Goal: Task Accomplishment & Management: Manage account settings

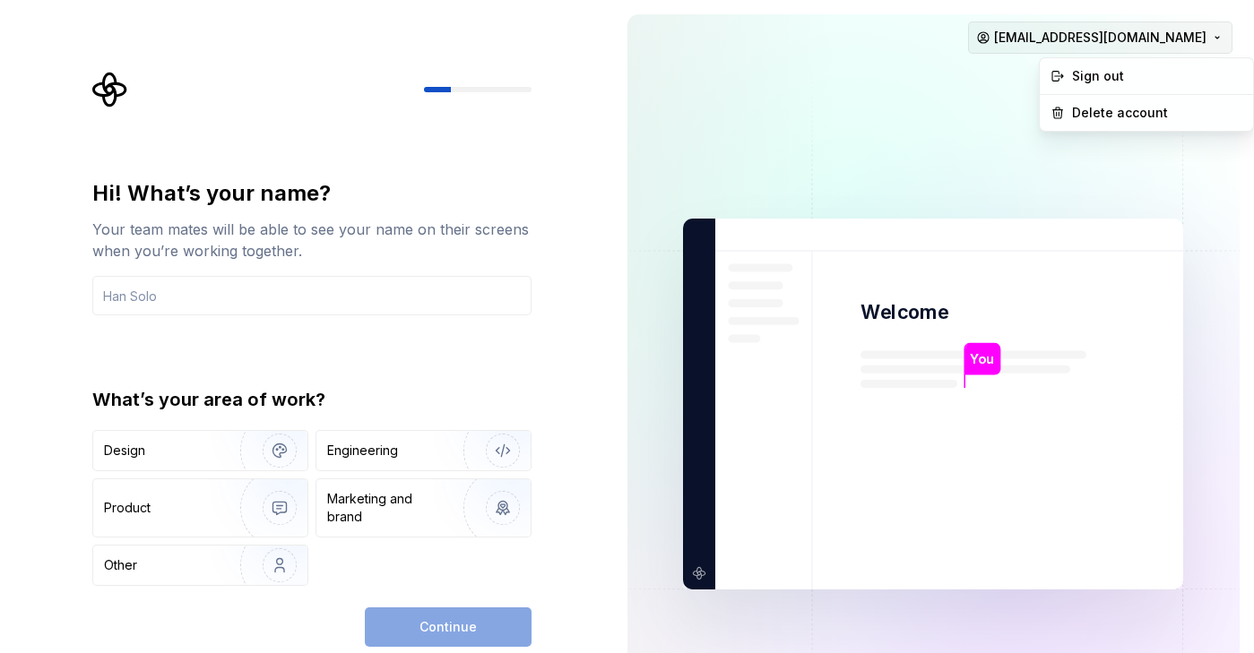
click at [1111, 38] on html "Hi! What’s your name? Your team mates will be able to see your name on their sc…" at bounding box center [627, 326] width 1254 height 653
click at [1112, 110] on div "Delete account" at bounding box center [1157, 113] width 170 height 18
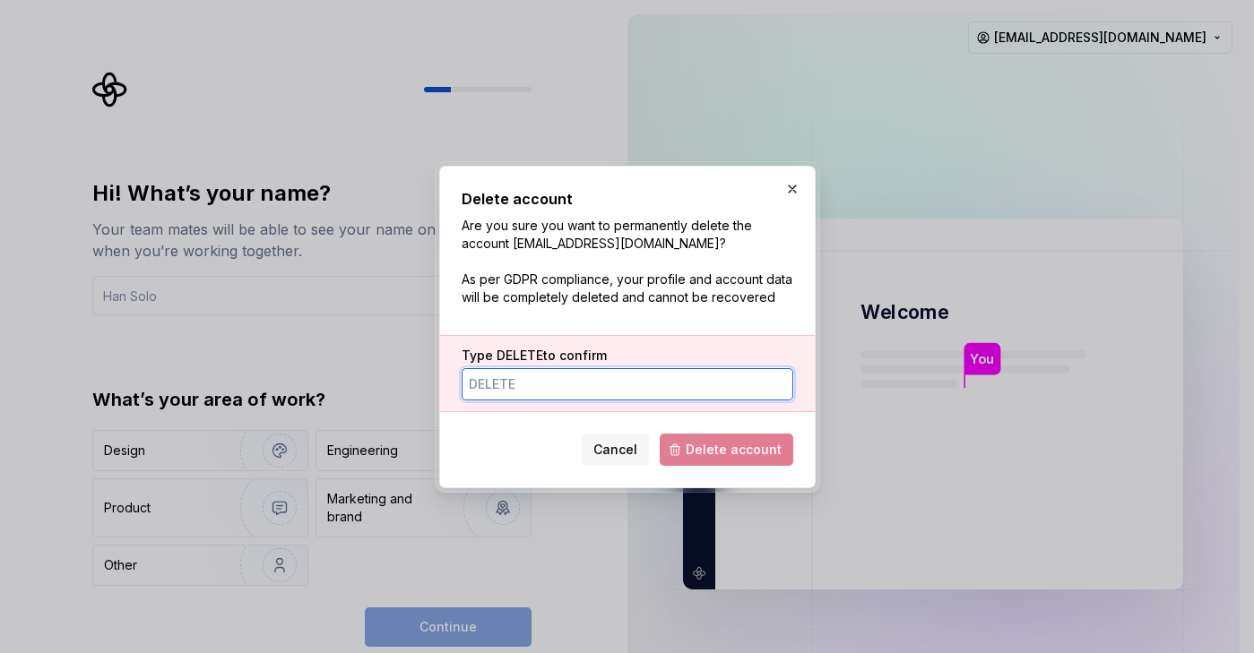
click at [670, 390] on input "Type DELETE to confirm" at bounding box center [628, 384] width 332 height 32
type input "DELETE"
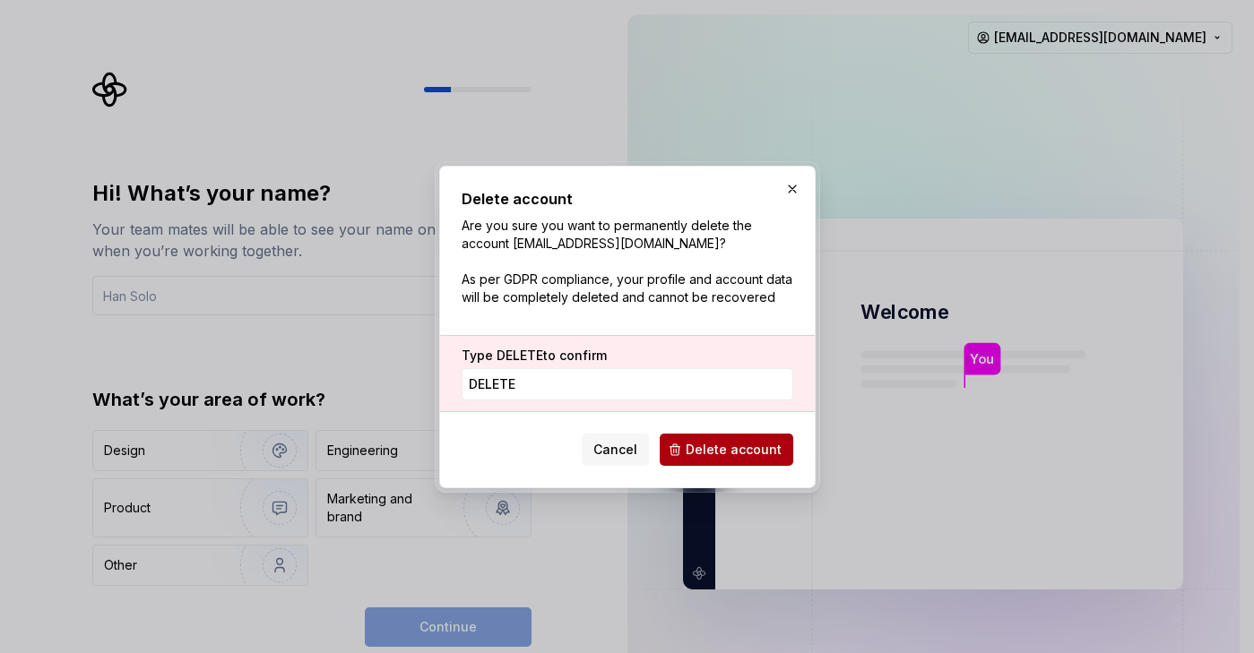
click at [717, 463] on button "Delete account" at bounding box center [727, 450] width 134 height 32
click at [717, 463] on span "Delete account" at bounding box center [727, 450] width 134 height 32
click at [751, 320] on div "Delete account Are you sure you want to permanently delete the account mat@rent…" at bounding box center [628, 327] width 332 height 278
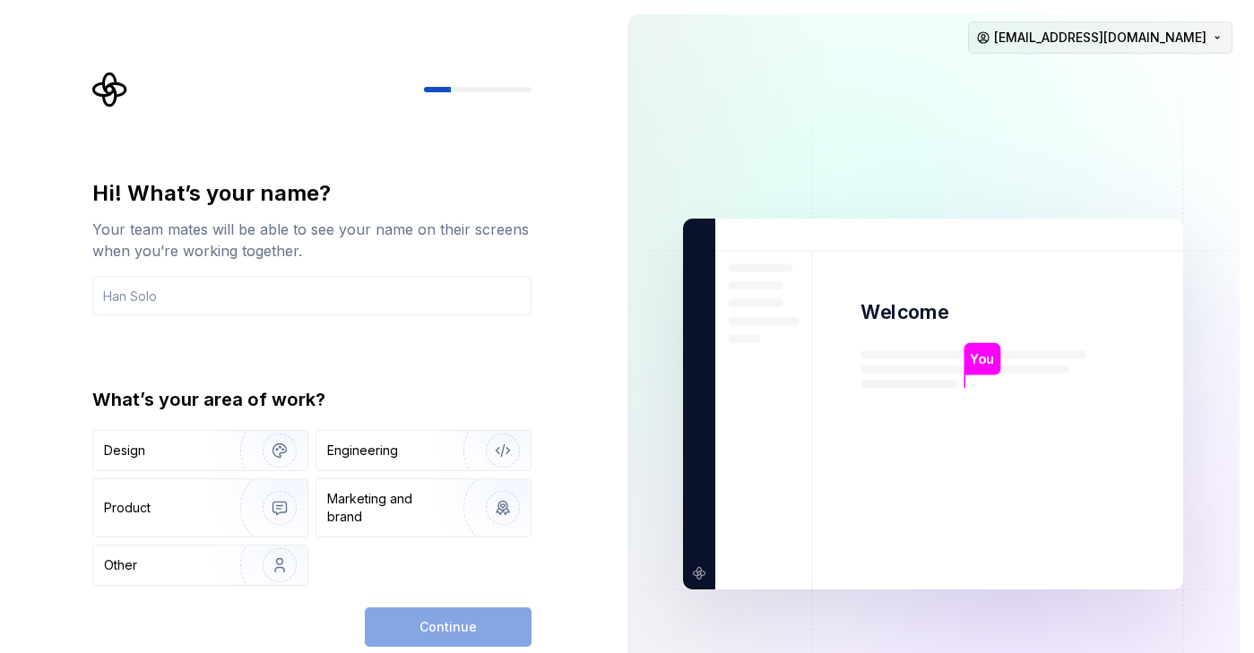
click at [1154, 30] on html "Hi! What’s your name? Your team mates will be able to see your name on their sc…" at bounding box center [627, 326] width 1254 height 653
click at [1137, 83] on div "Sign out" at bounding box center [1157, 76] width 170 height 18
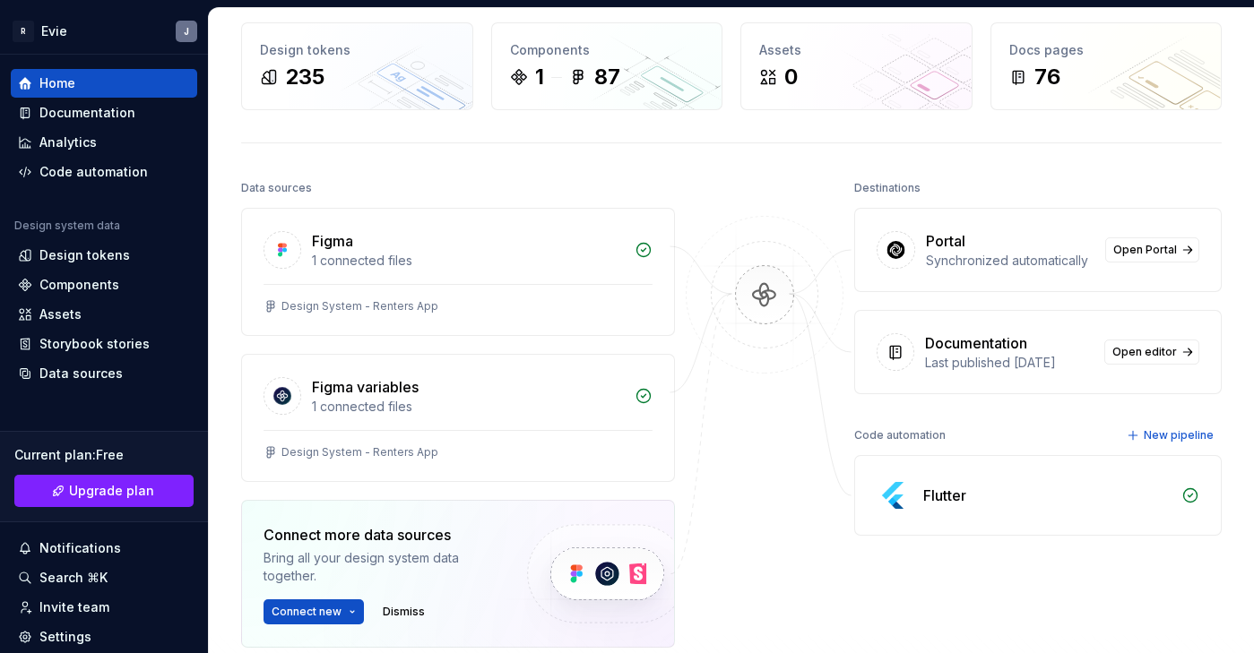
scroll to position [194, 0]
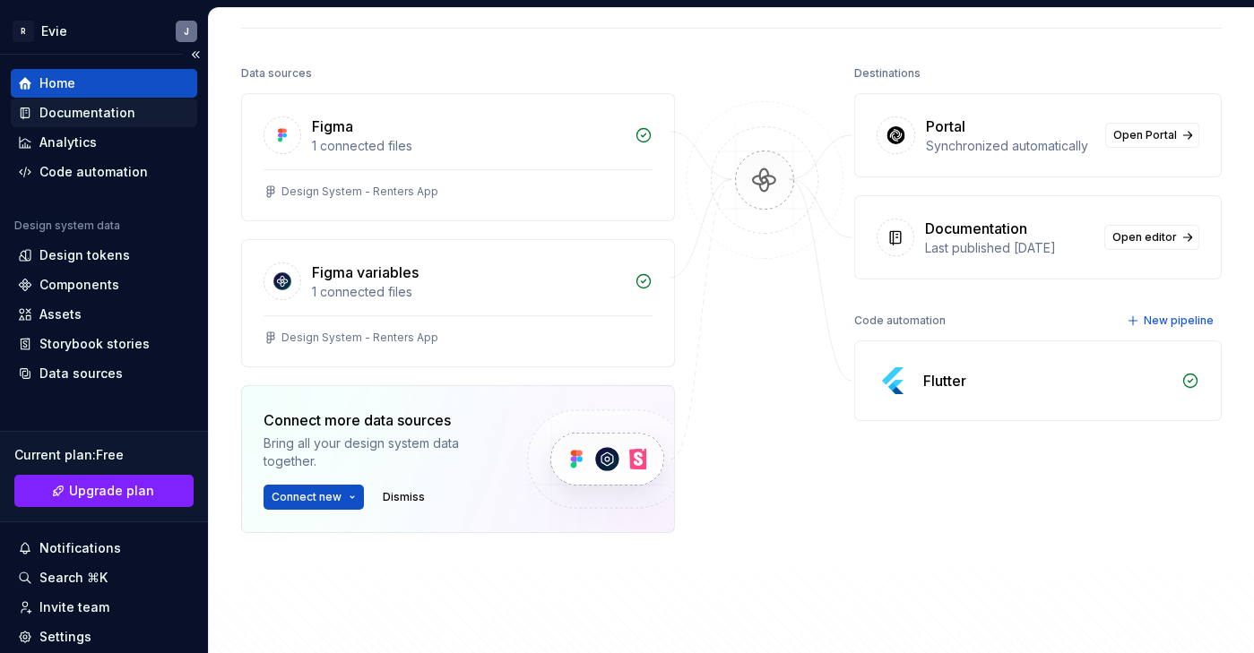
click at [129, 110] on div "Documentation" at bounding box center [87, 113] width 96 height 18
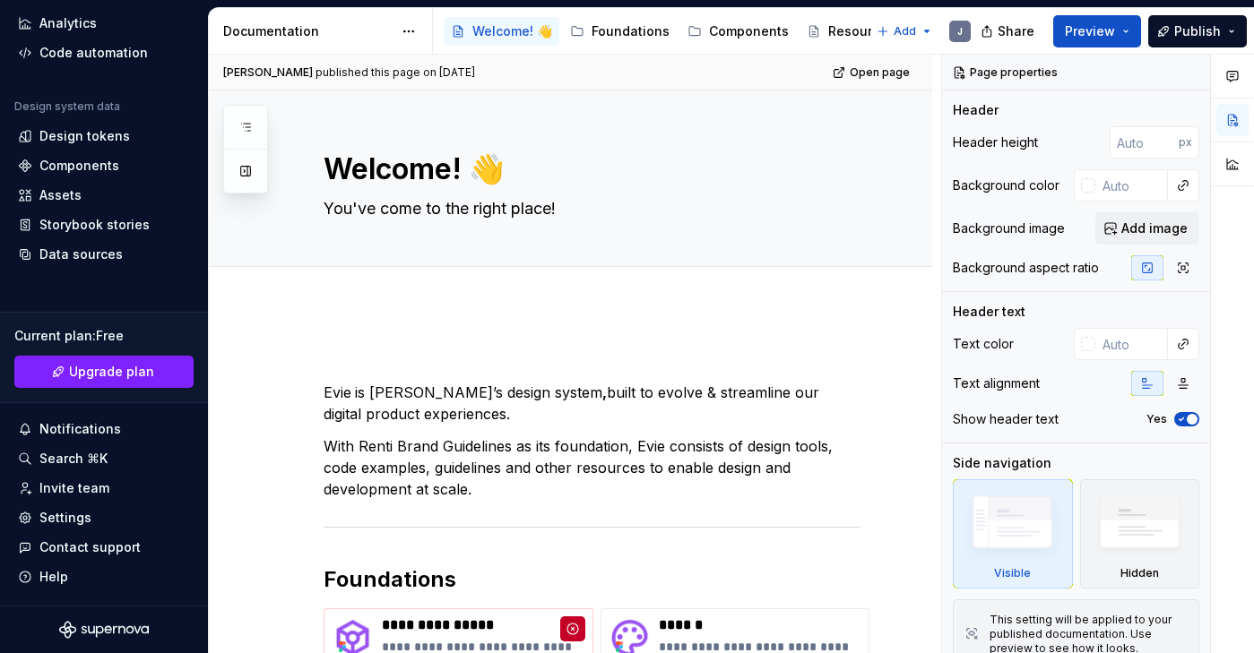
scroll to position [119, 0]
type textarea "*"
